Goal: Task Accomplishment & Management: Manage account settings

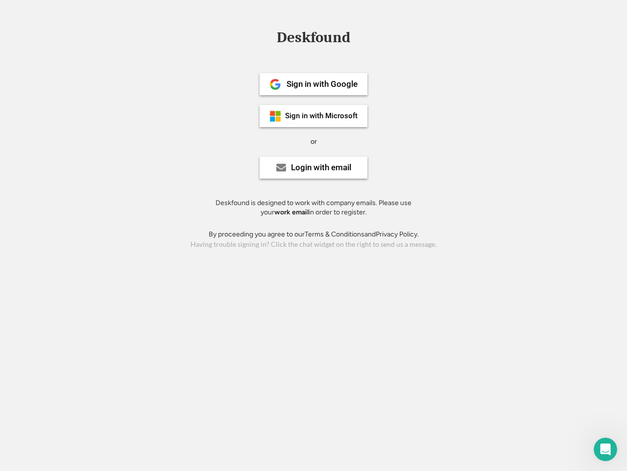
click at [314, 140] on div "or" at bounding box center [314, 142] width 6 height 10
click at [314, 39] on div "Deskfound" at bounding box center [313, 37] width 83 height 15
click at [268, 37] on div "Deskfound" at bounding box center [313, 39] width 627 height 19
click at [314, 39] on div "Deskfound" at bounding box center [313, 37] width 83 height 15
click at [314, 141] on div "or" at bounding box center [314, 142] width 6 height 10
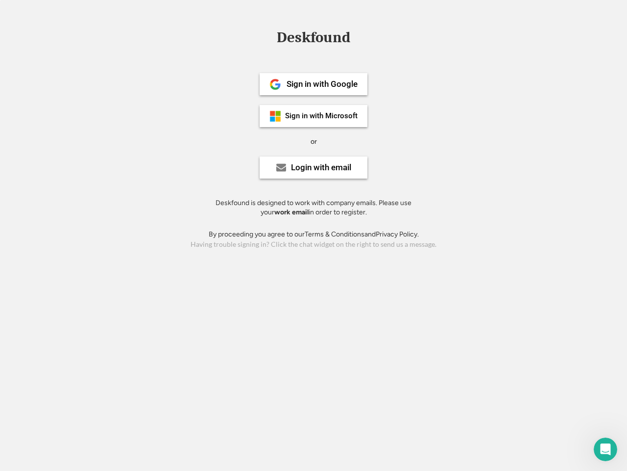
click at [314, 84] on div "Sign in with Google" at bounding box center [322, 84] width 71 height 8
click at [322, 84] on div "Sign in with Google" at bounding box center [322, 84] width 71 height 8
click at [276, 84] on img at bounding box center [276, 84] width 12 height 12
click at [314, 116] on div "Sign in with Microsoft" at bounding box center [321, 115] width 73 height 7
click at [322, 116] on div "Sign in with Microsoft" at bounding box center [321, 115] width 73 height 7
